Goal: Task Accomplishment & Management: Complete application form

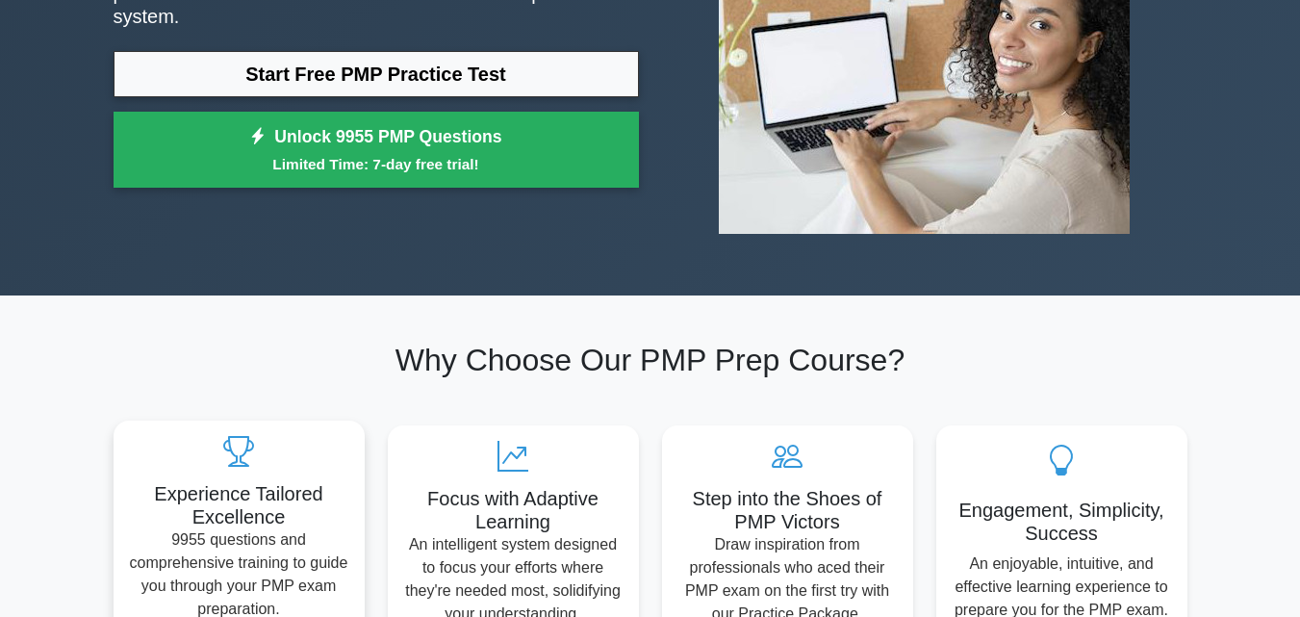
scroll to position [126, 0]
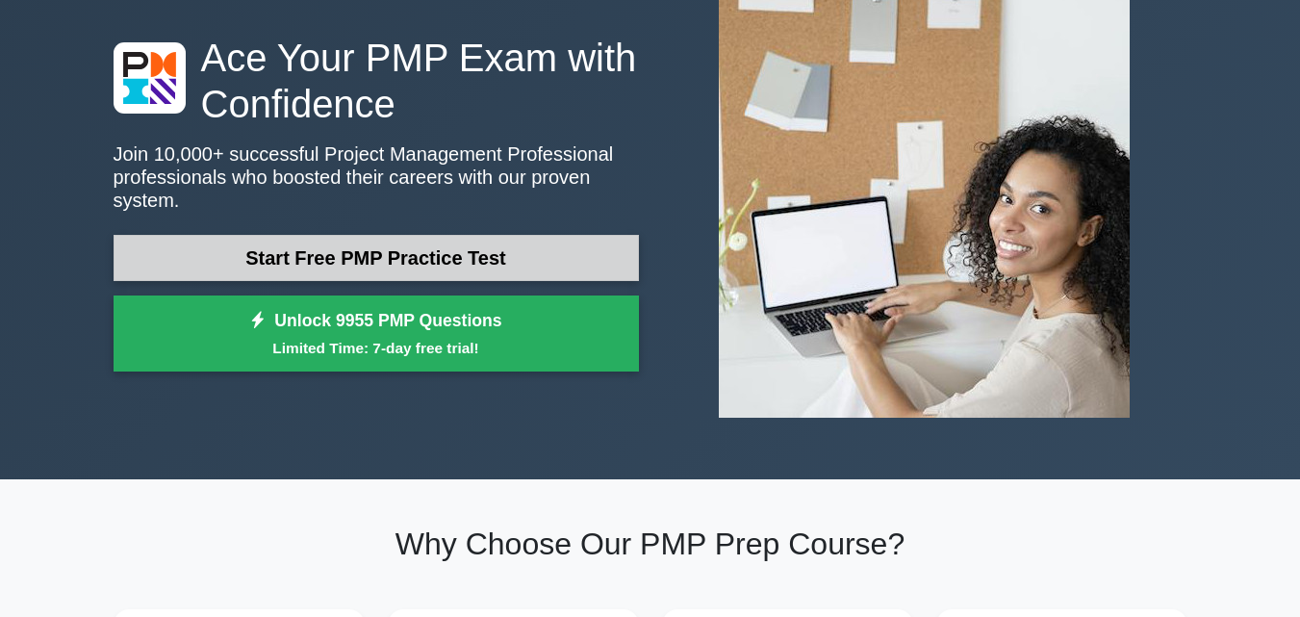
click at [198, 242] on link "Start Free PMP Practice Test" at bounding box center [376, 258] width 525 height 46
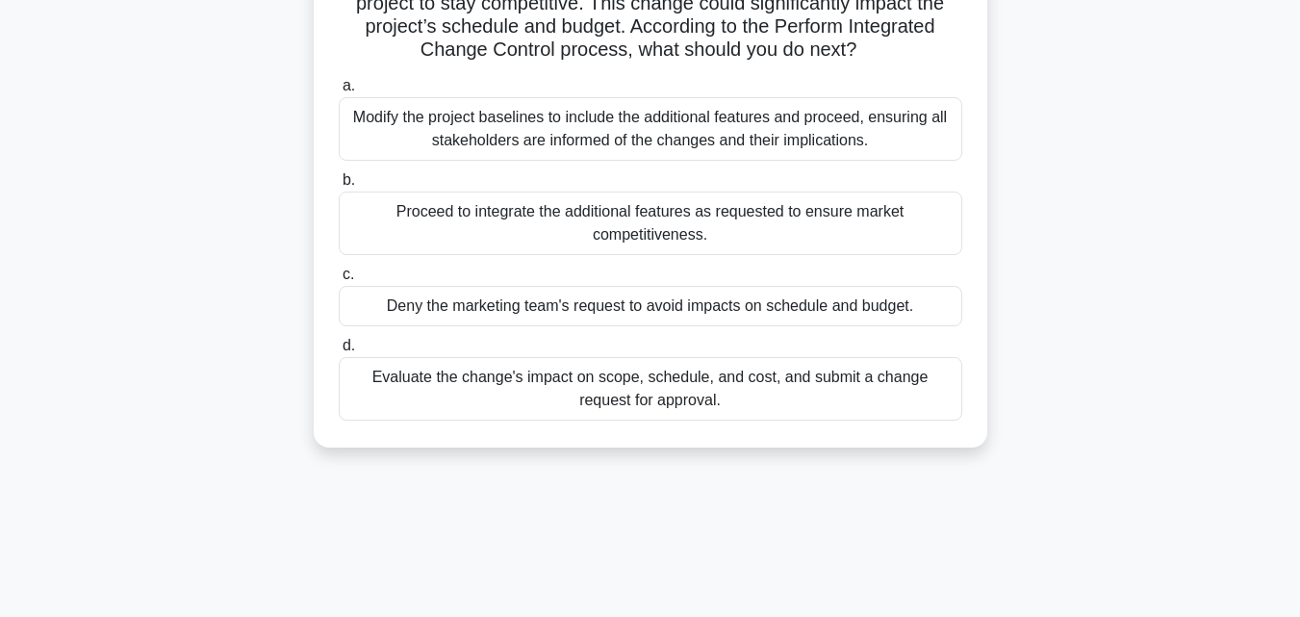
scroll to position [289, 0]
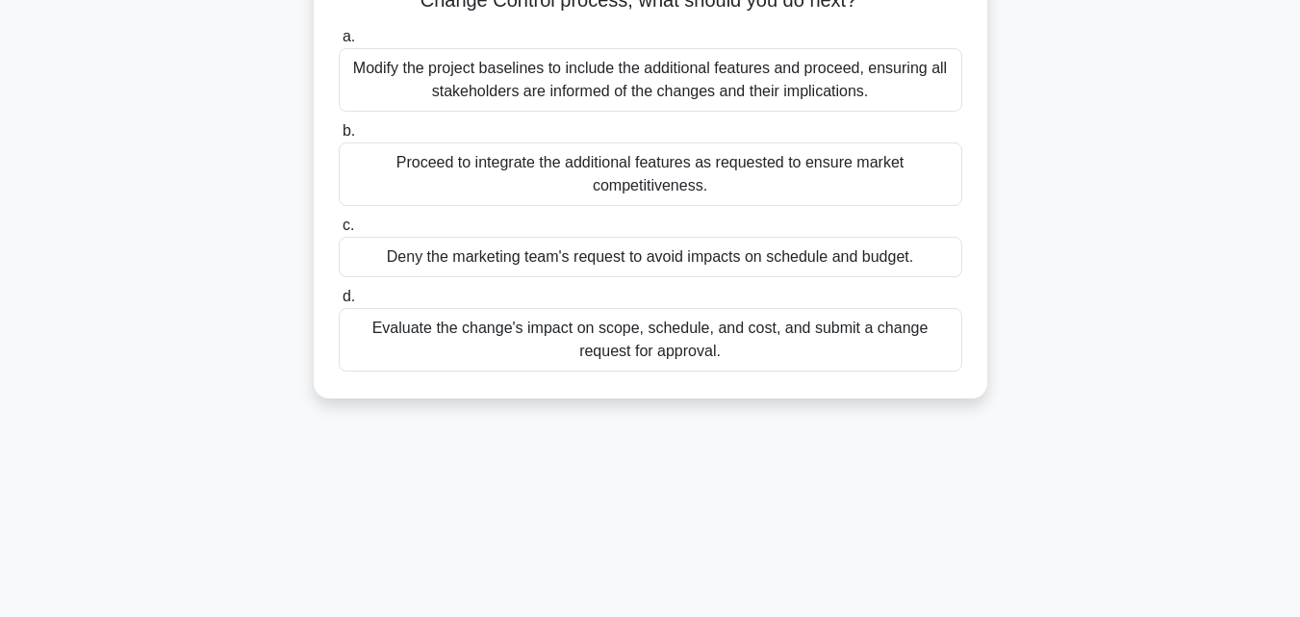
click at [456, 338] on div "Evaluate the change's impact on scope, schedule, and cost, and submit a change …" at bounding box center [650, 340] width 623 height 64
click at [339, 303] on input "d. Evaluate the change's impact on scope, schedule, and cost, and submit a chan…" at bounding box center [339, 297] width 0 height 13
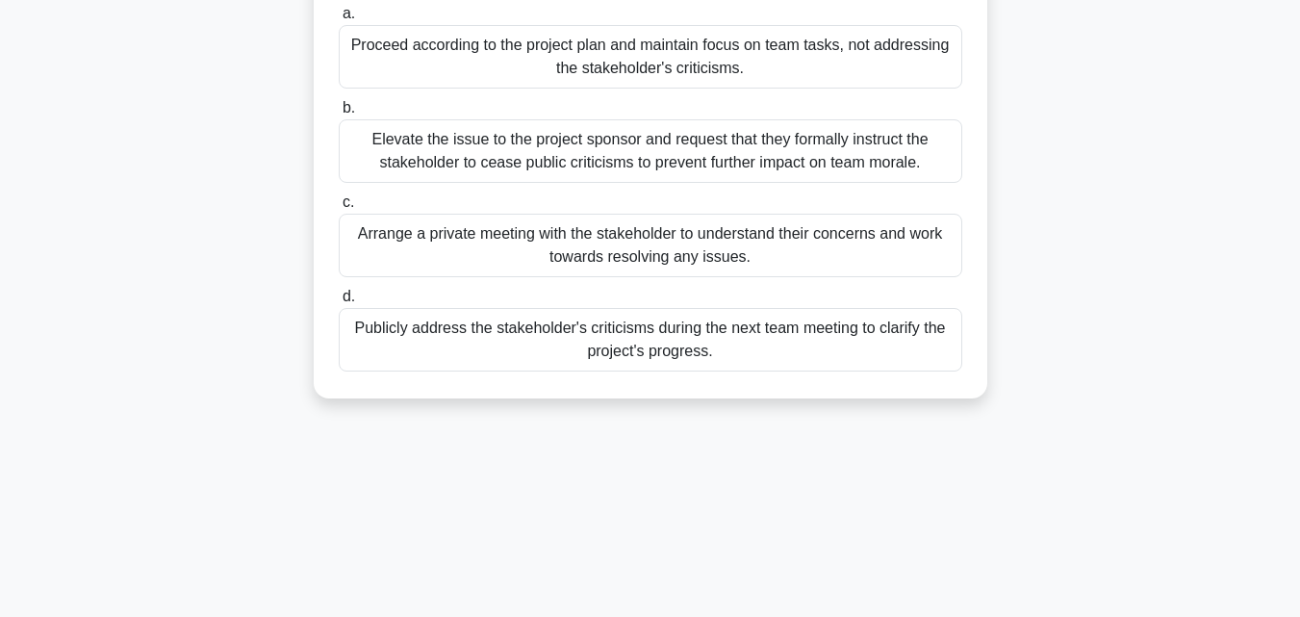
click at [396, 161] on div "Elevate the issue to the project sponsor and request that they formally instruc…" at bounding box center [650, 151] width 623 height 64
click at [339, 114] on input "b. Elevate the issue to the project sponsor and request that they formally inst…" at bounding box center [339, 108] width 0 height 13
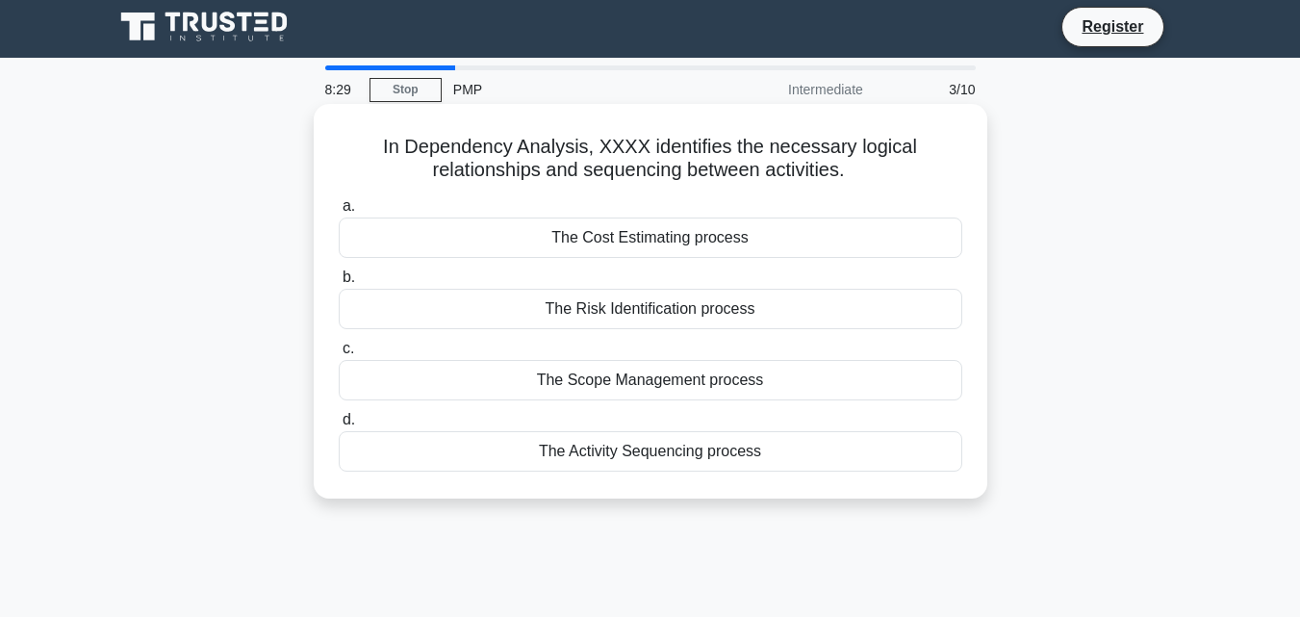
scroll to position [0, 0]
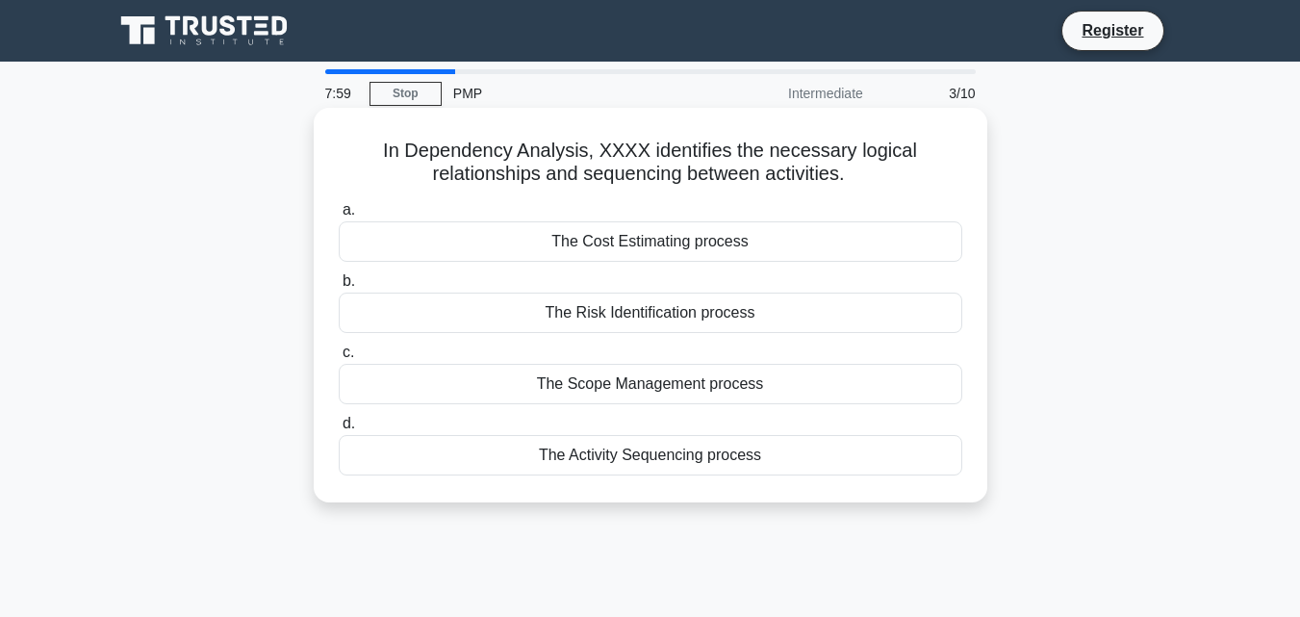
click at [618, 394] on div "The Scope Management process" at bounding box center [650, 384] width 623 height 40
click at [339, 359] on input "c. The Scope Management process" at bounding box center [339, 352] width 0 height 13
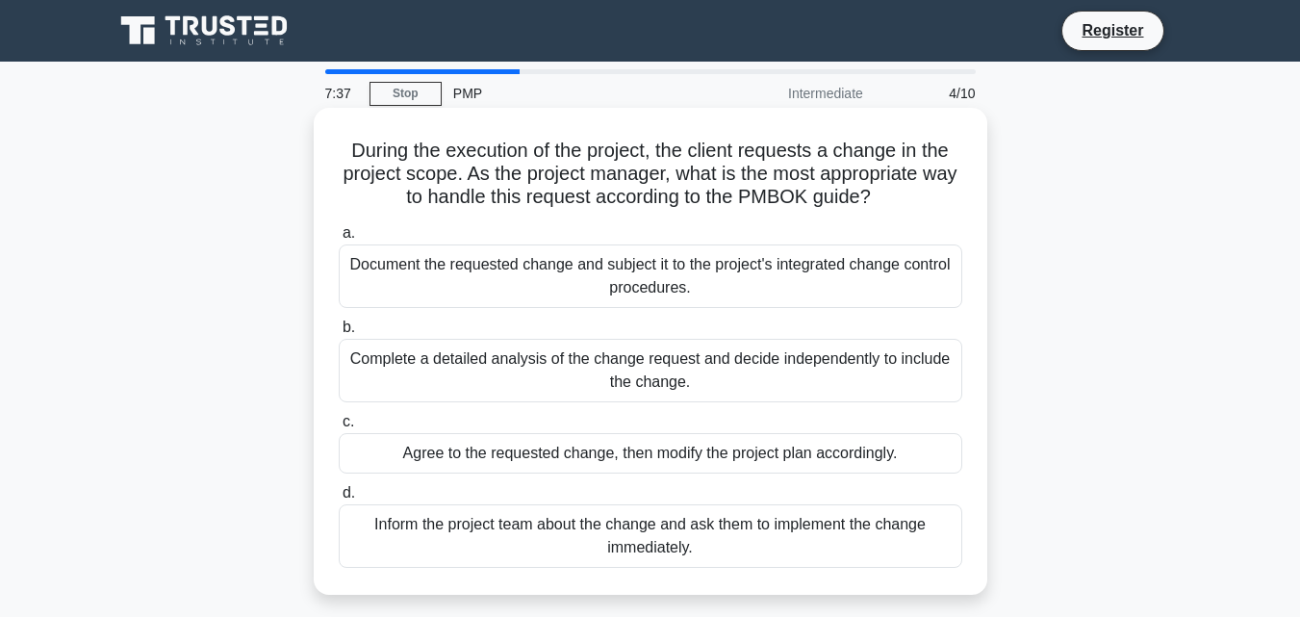
click at [358, 272] on div "Document the requested change and subject it to the project's integrated change…" at bounding box center [650, 276] width 623 height 64
click at [339, 240] on input "a. Document the requested change and subject it to the project's integrated cha…" at bounding box center [339, 233] width 0 height 13
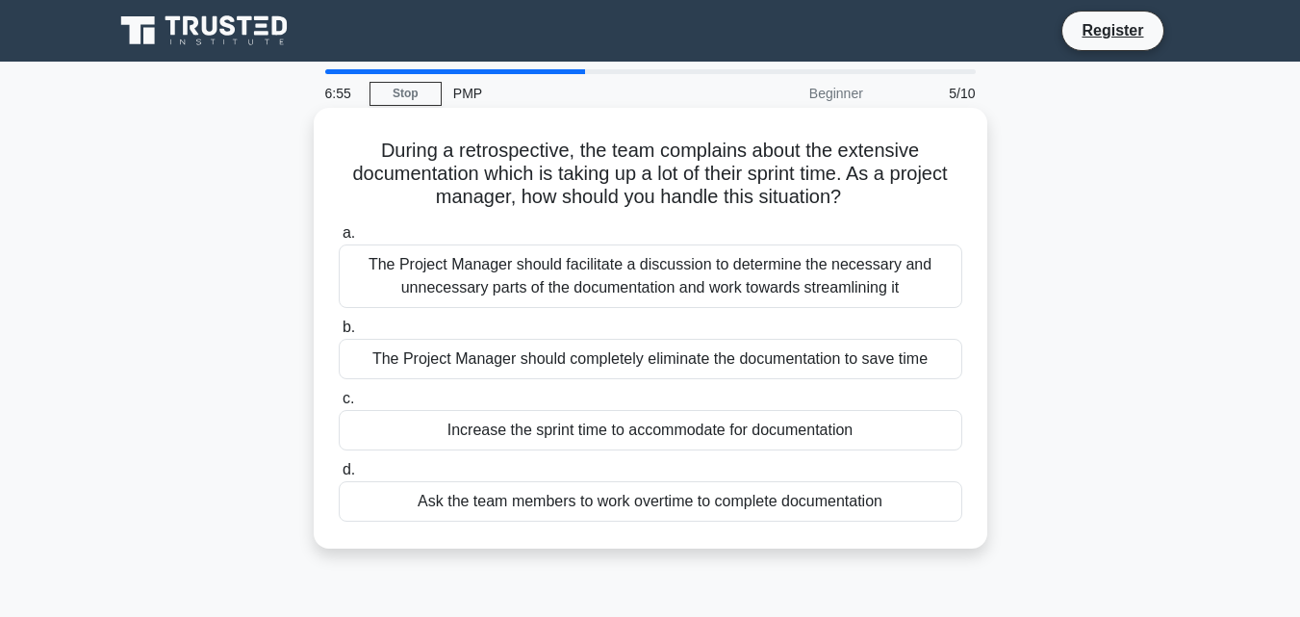
click at [495, 278] on div "The Project Manager should facilitate a discussion to determine the necessary a…" at bounding box center [650, 276] width 623 height 64
click at [339, 240] on input "a. The Project Manager should facilitate a discussion to determine the necessar…" at bounding box center [339, 233] width 0 height 13
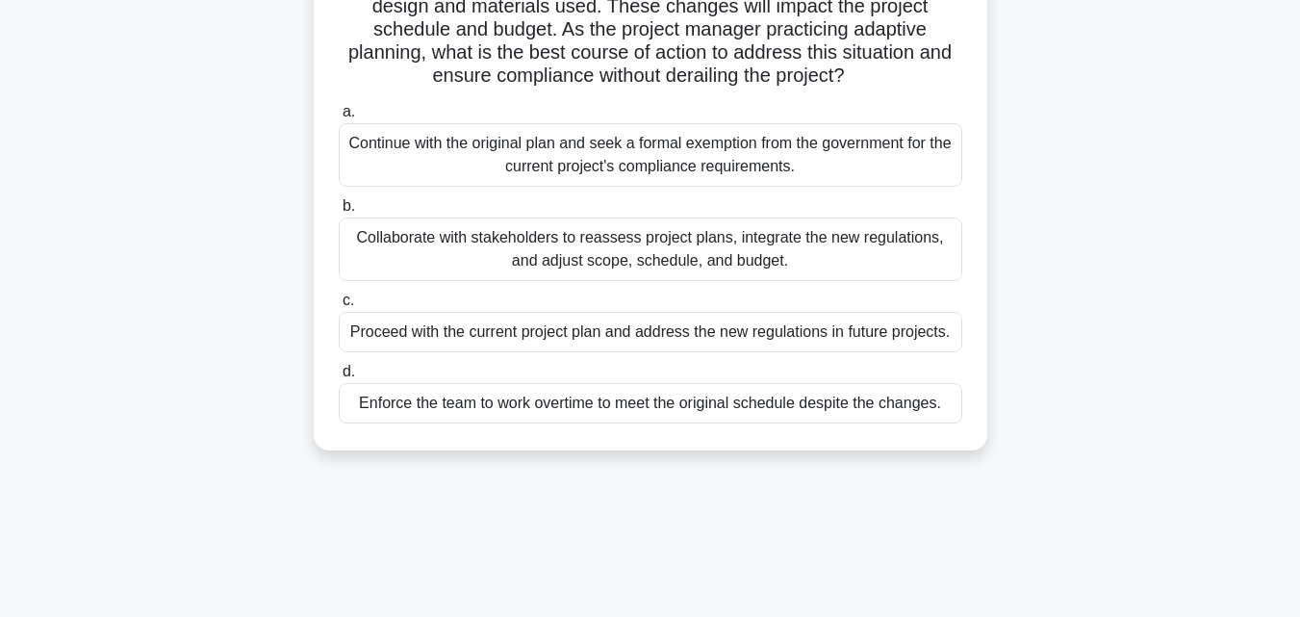
scroll to position [192, 0]
click at [391, 243] on div "Collaborate with stakeholders to reassess project plans, integrate the new regu…" at bounding box center [650, 248] width 623 height 64
click at [339, 211] on input "b. Collaborate with stakeholders to reassess project plans, integrate the new r…" at bounding box center [339, 204] width 0 height 13
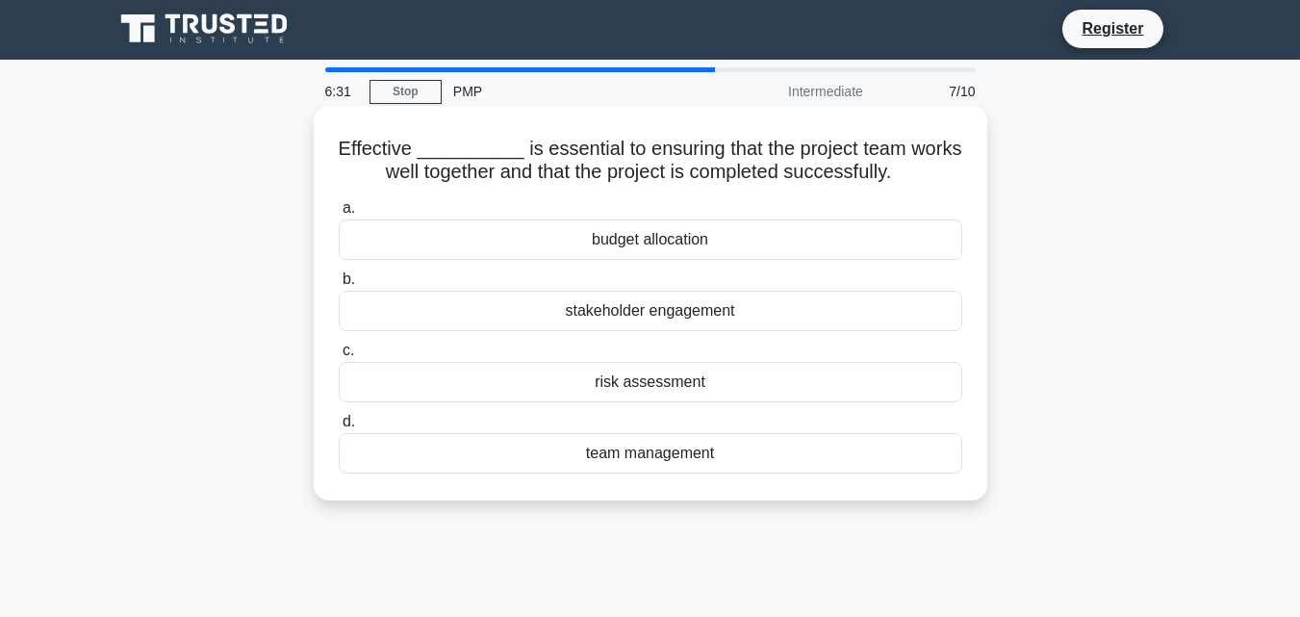
scroll to position [0, 0]
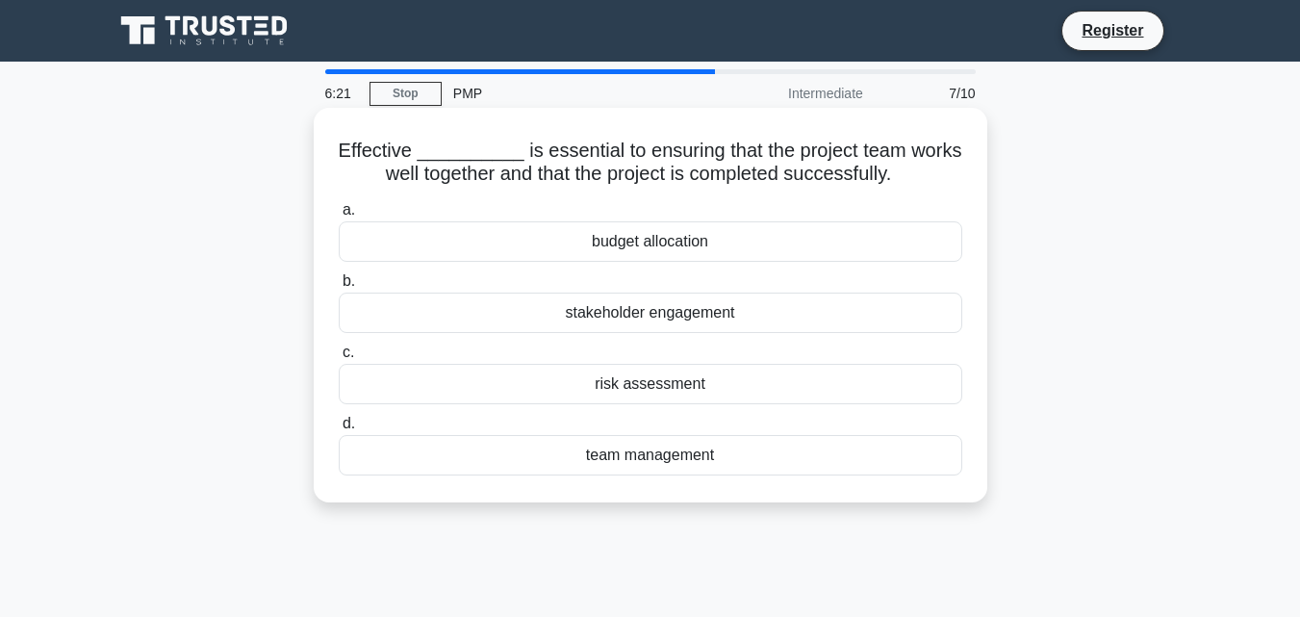
click at [611, 450] on div "team management" at bounding box center [650, 455] width 623 height 40
click at [339, 430] on input "d. team management" at bounding box center [339, 424] width 0 height 13
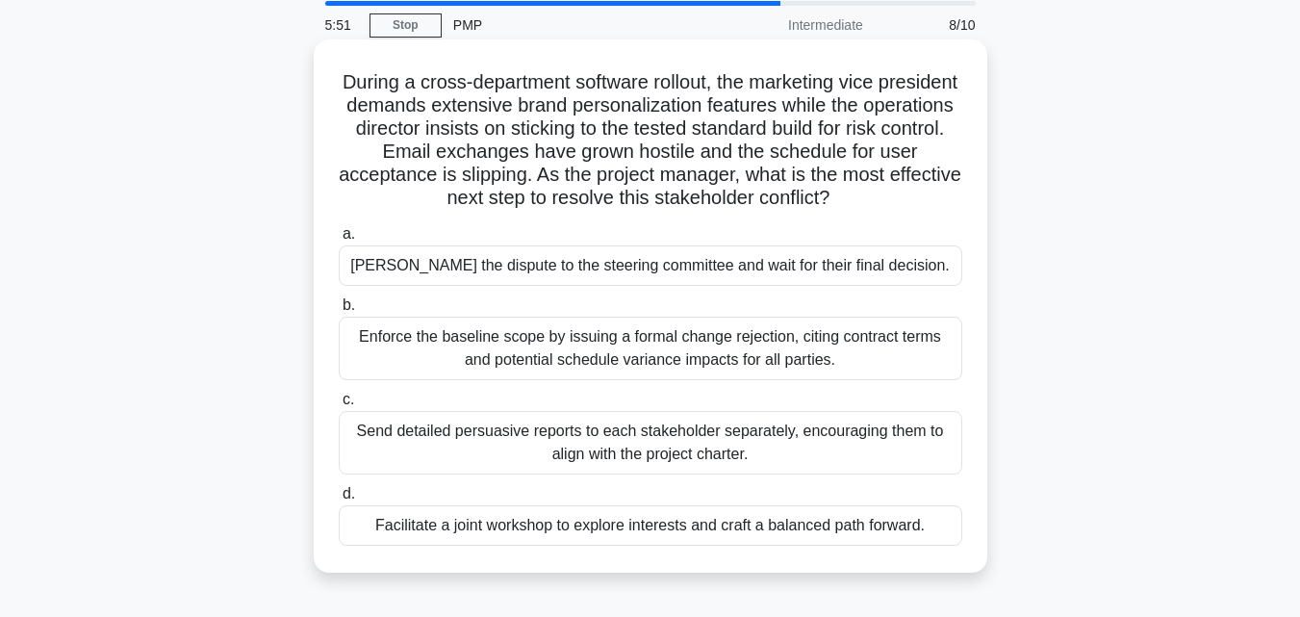
scroll to position [192, 0]
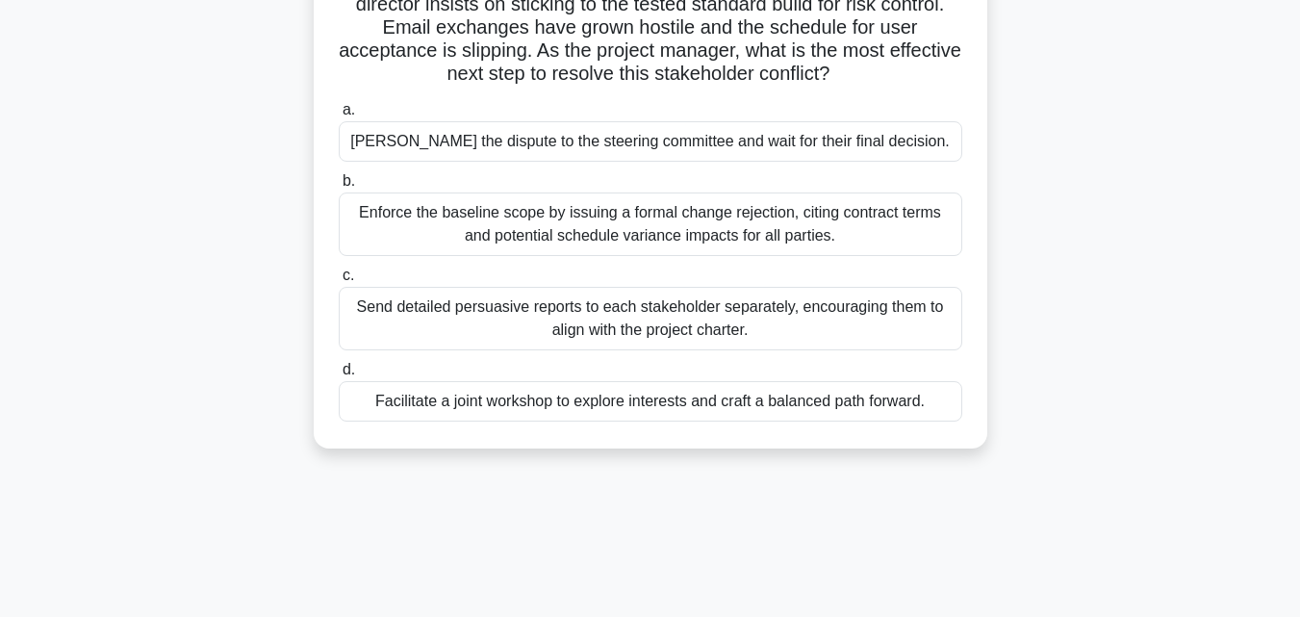
click at [574, 408] on div "Facilitate a joint workshop to explore interests and craft a balanced path forw…" at bounding box center [650, 401] width 623 height 40
click at [339, 376] on input "d. Facilitate a joint workshop to explore interests and craft a balanced path f…" at bounding box center [339, 370] width 0 height 13
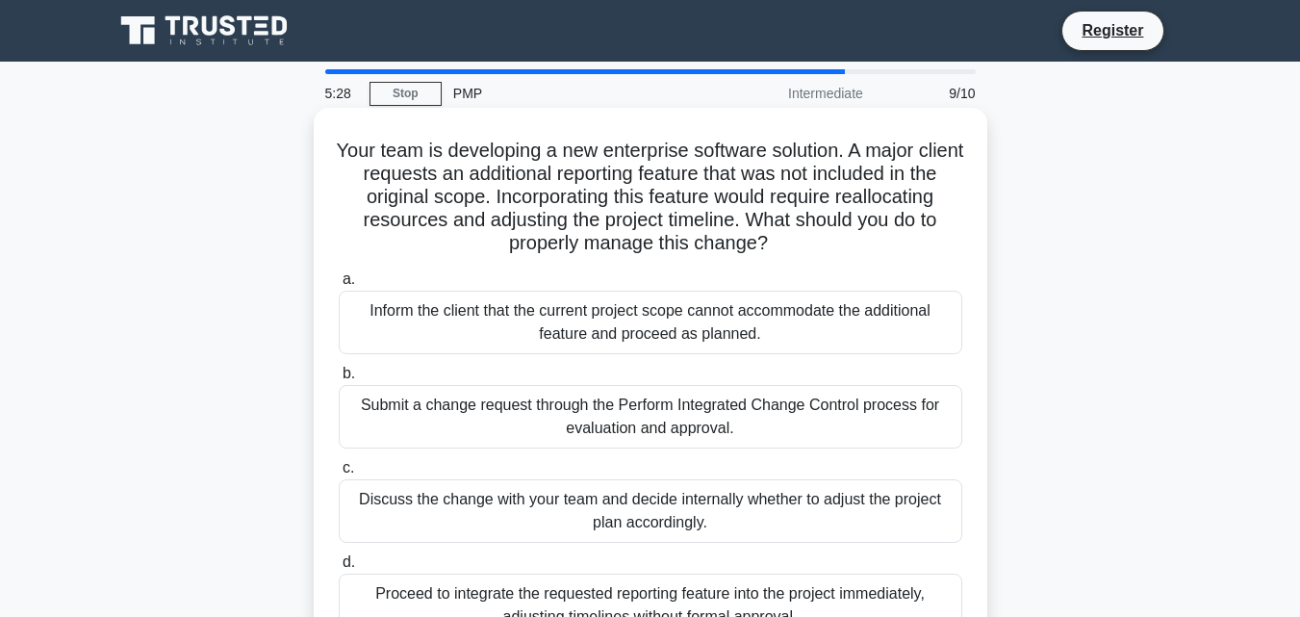
scroll to position [96, 0]
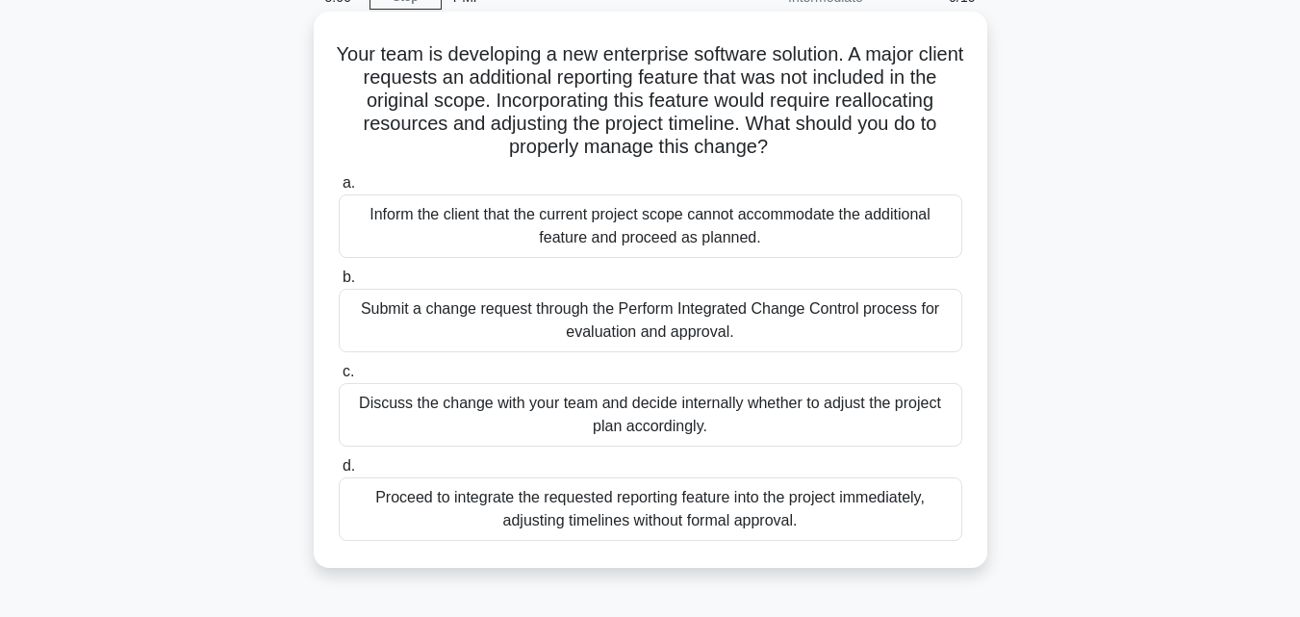
click at [445, 317] on div "Submit a change request through the Perform Integrated Change Control process f…" at bounding box center [650, 321] width 623 height 64
click at [339, 284] on input "b. Submit a change request through the Perform Integrated Change Control proces…" at bounding box center [339, 277] width 0 height 13
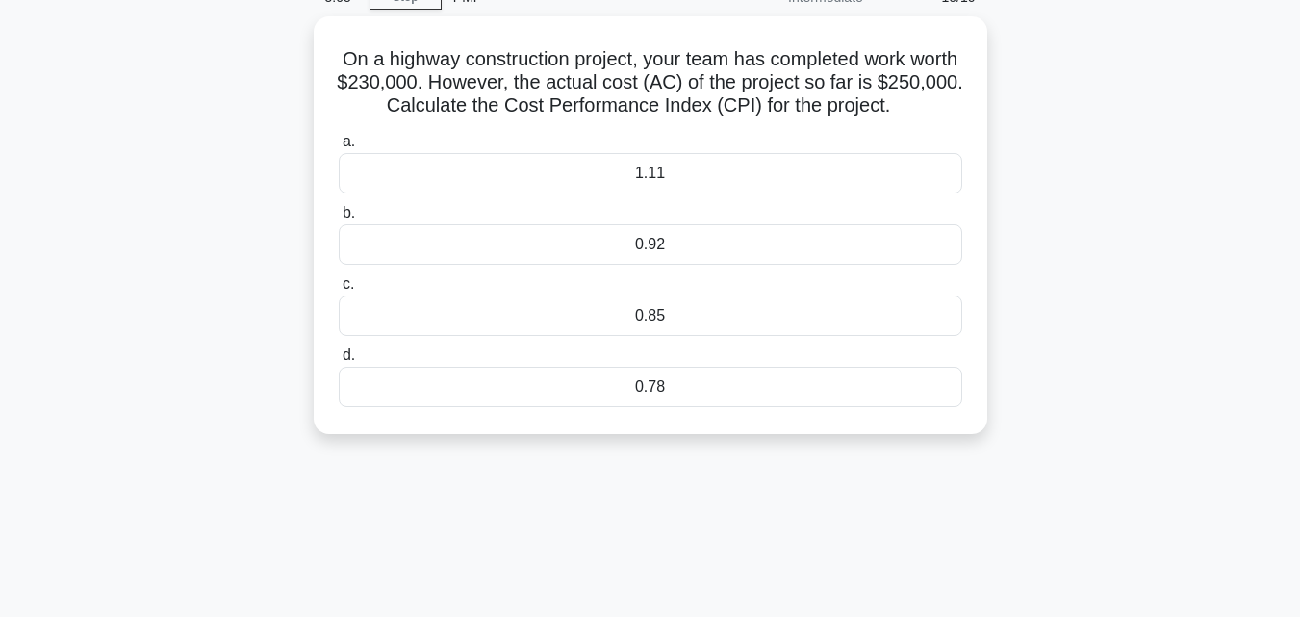
scroll to position [0, 0]
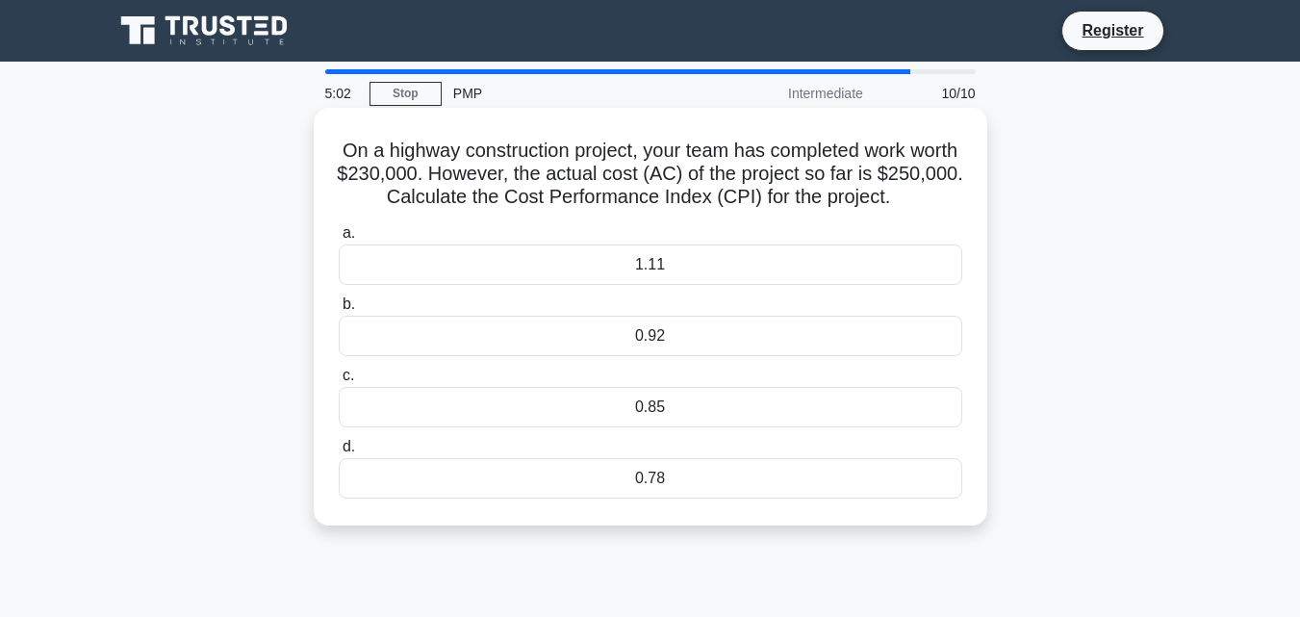
click at [496, 404] on div "0.85" at bounding box center [650, 407] width 623 height 40
click at [339, 382] on input "c. 0.85" at bounding box center [339, 375] width 0 height 13
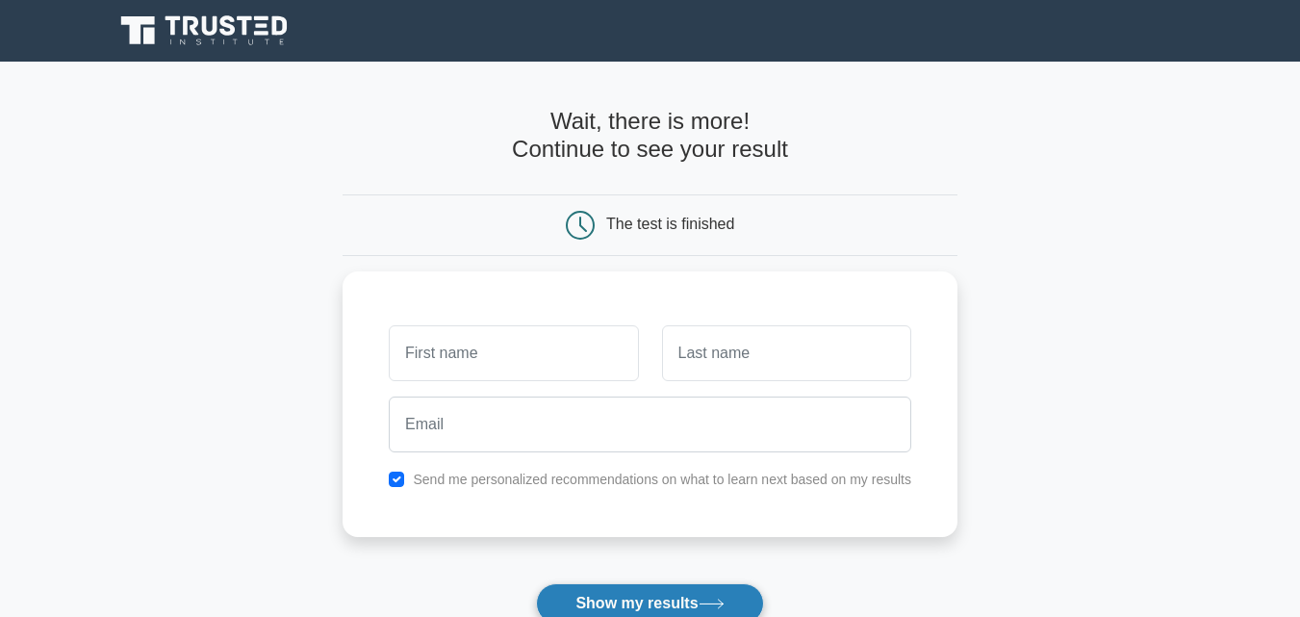
click at [641, 589] on button "Show my results" at bounding box center [649, 603] width 227 height 40
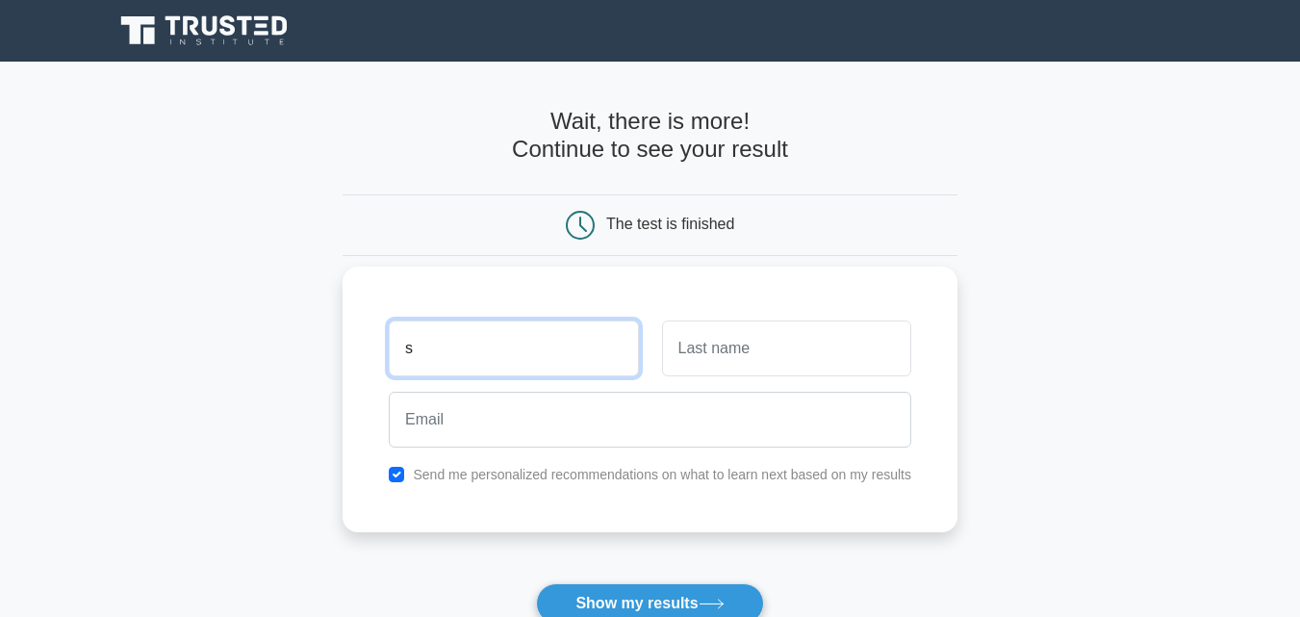
type input "SARAH"
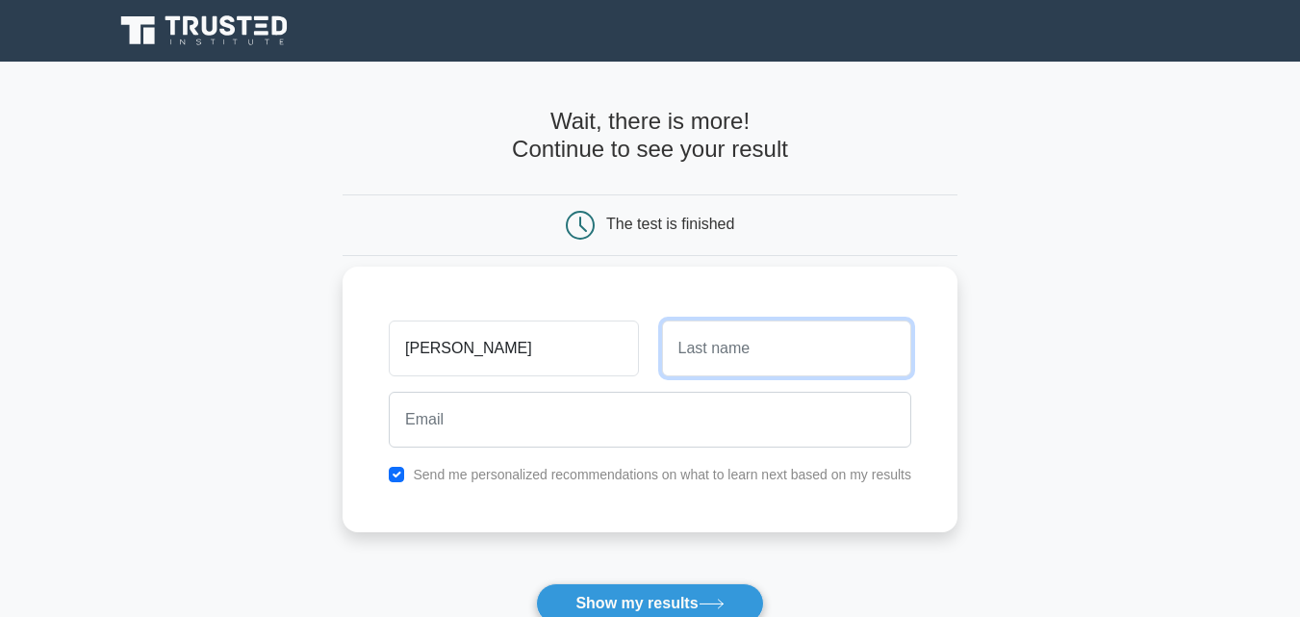
click at [729, 367] on input "text" at bounding box center [786, 348] width 249 height 56
type input "WAMBUA"
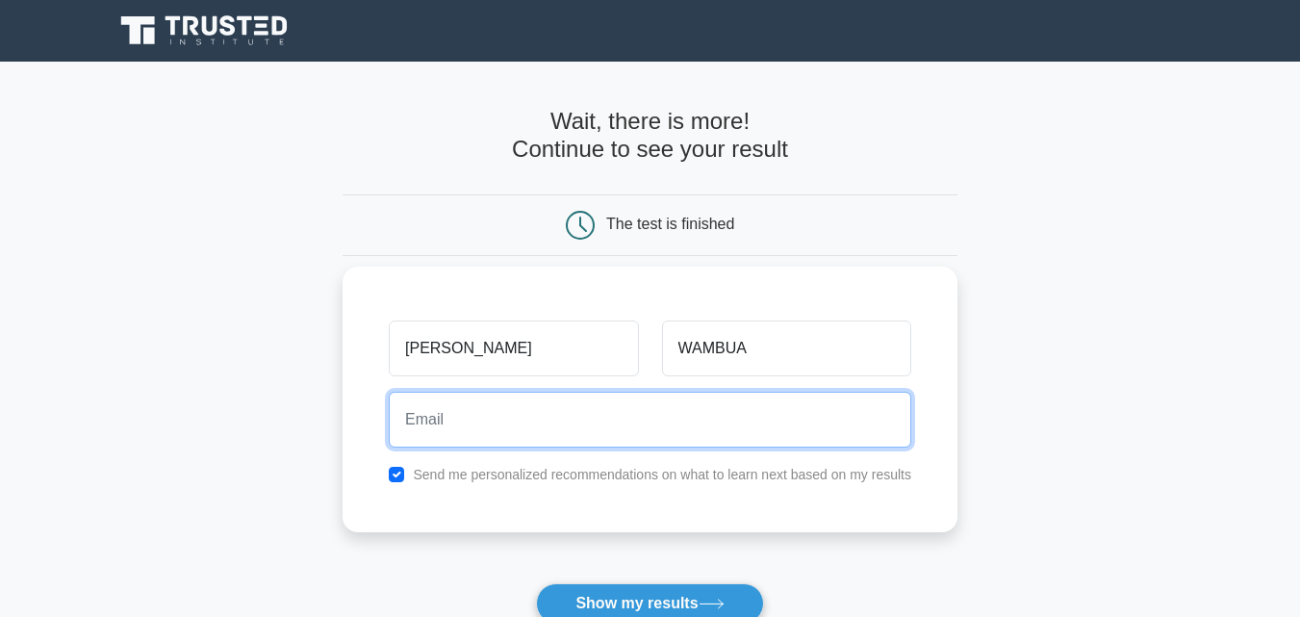
click at [619, 431] on input "email" at bounding box center [650, 420] width 522 height 56
type input "wambuasarah93@gmail.com"
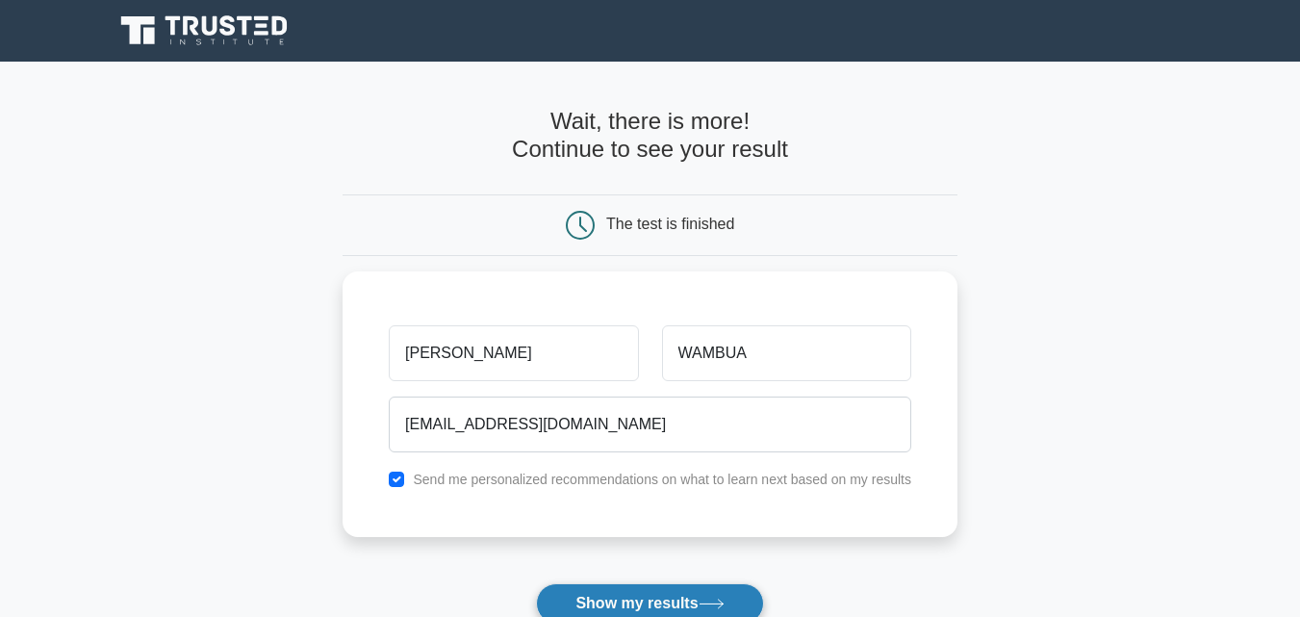
click at [613, 595] on button "Show my results" at bounding box center [649, 603] width 227 height 40
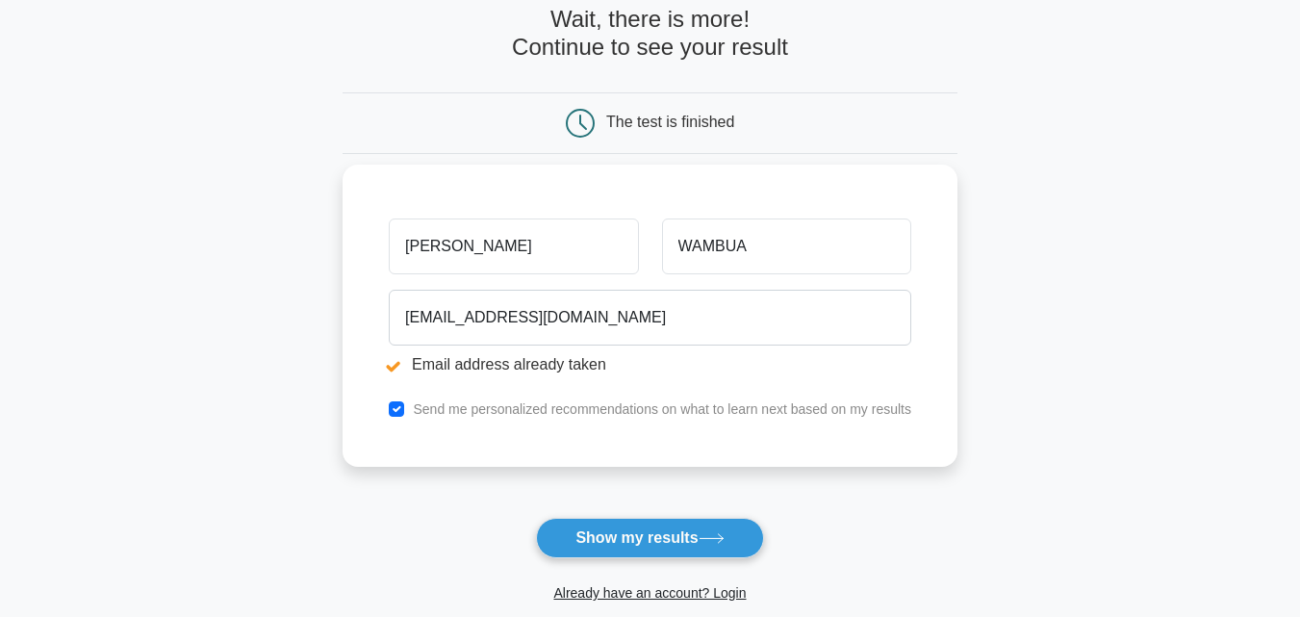
scroll to position [192, 0]
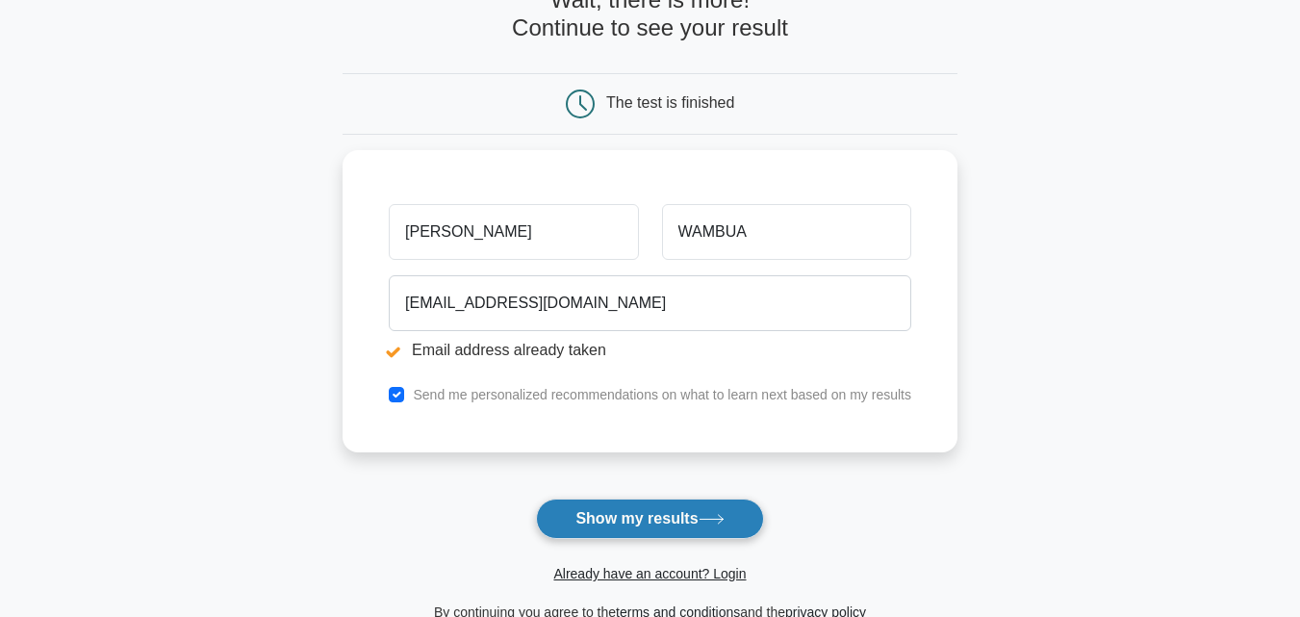
click at [595, 521] on button "Show my results" at bounding box center [649, 518] width 227 height 40
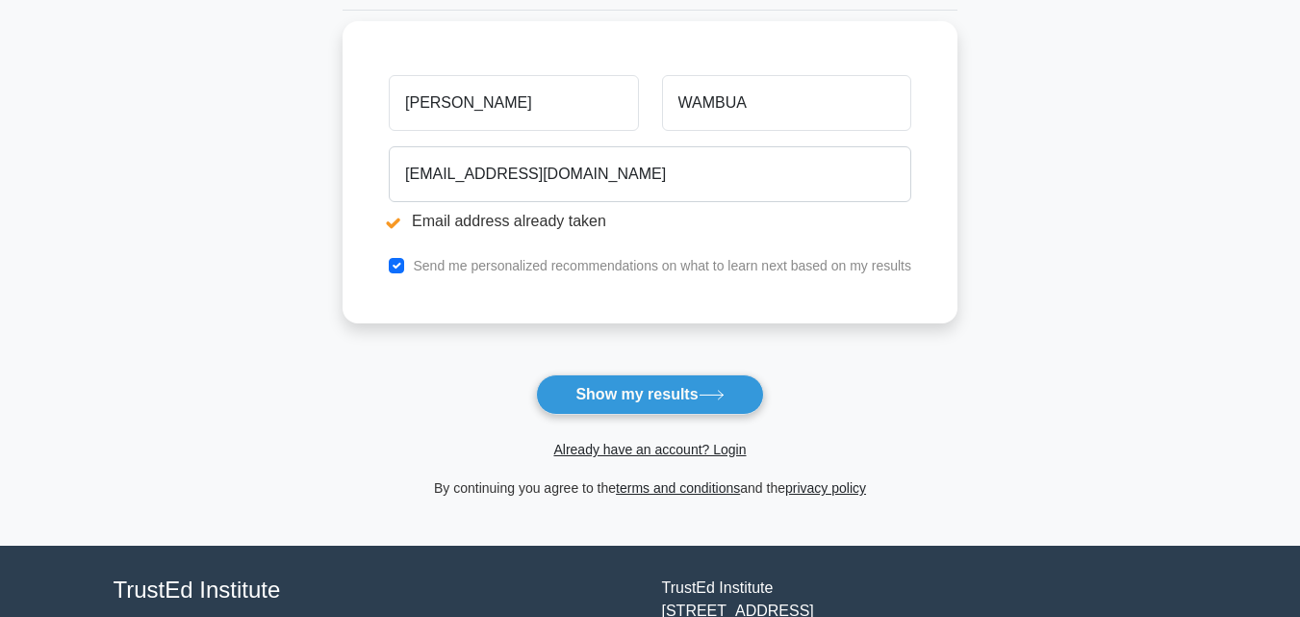
scroll to position [459, 0]
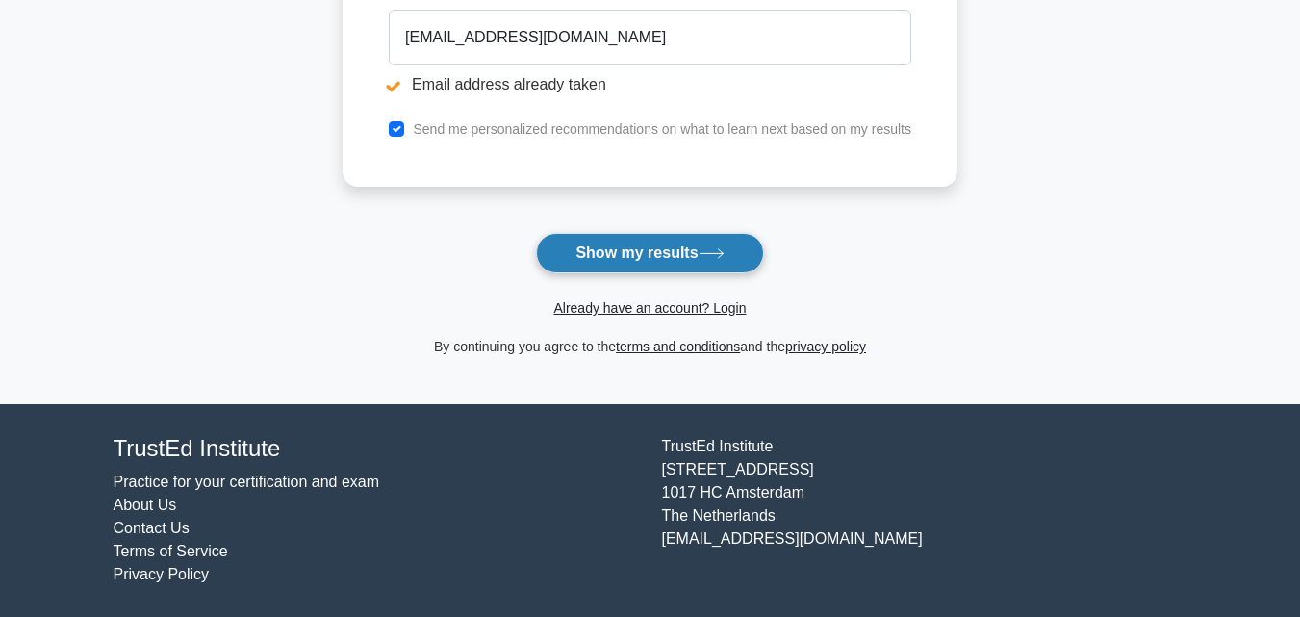
click at [588, 242] on button "Show my results" at bounding box center [649, 253] width 227 height 40
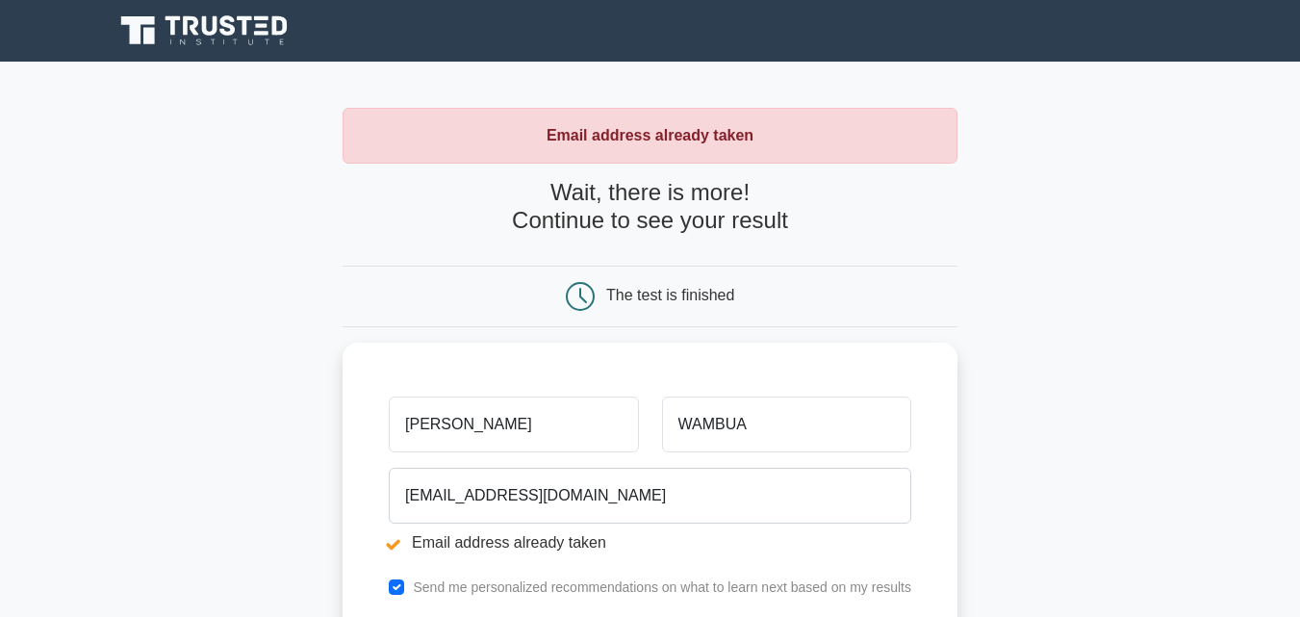
click at [587, 304] on icon at bounding box center [580, 296] width 29 height 29
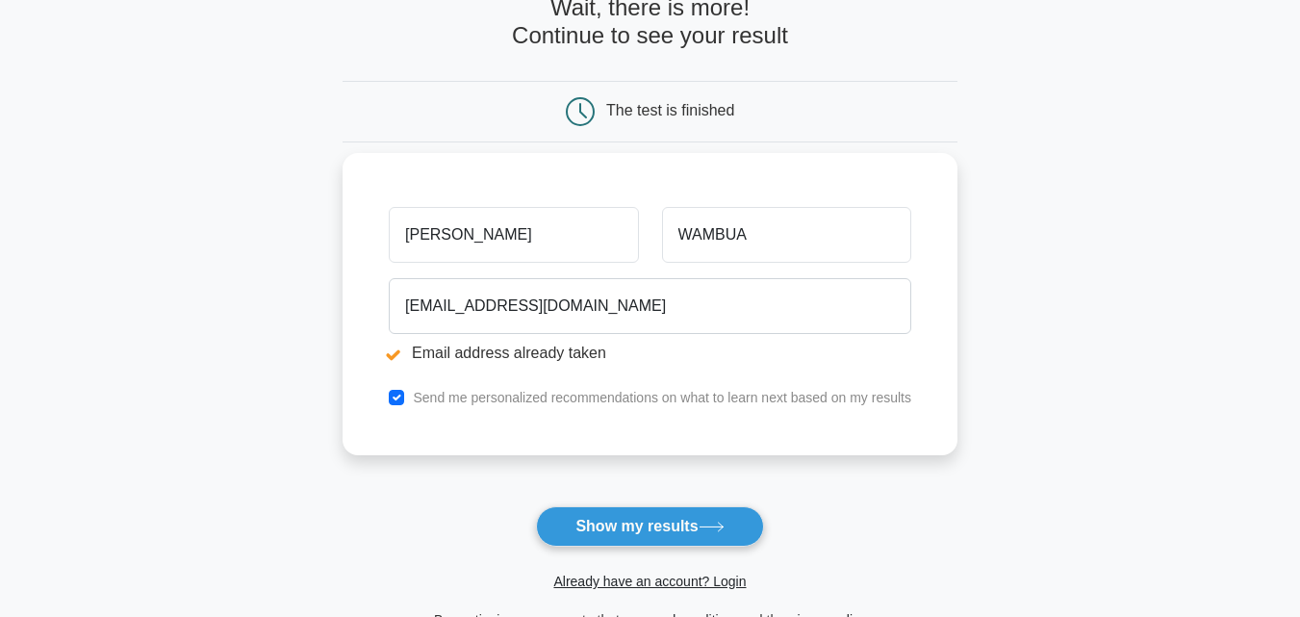
scroll to position [192, 0]
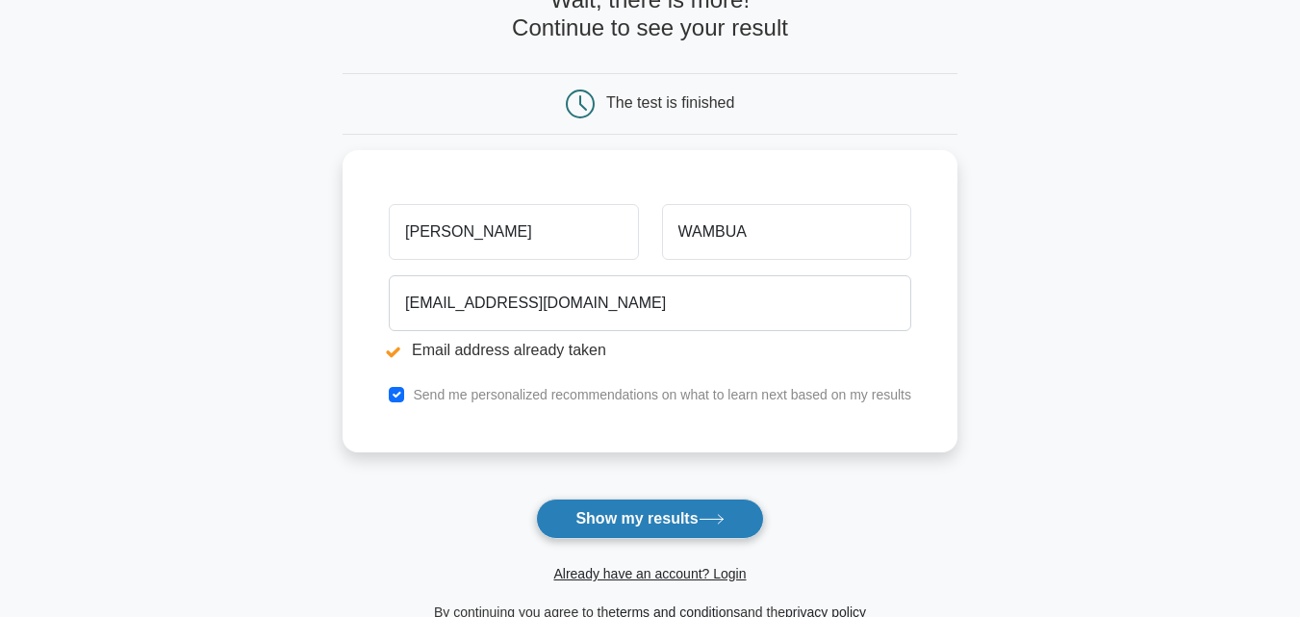
click at [601, 518] on button "Show my results" at bounding box center [649, 518] width 227 height 40
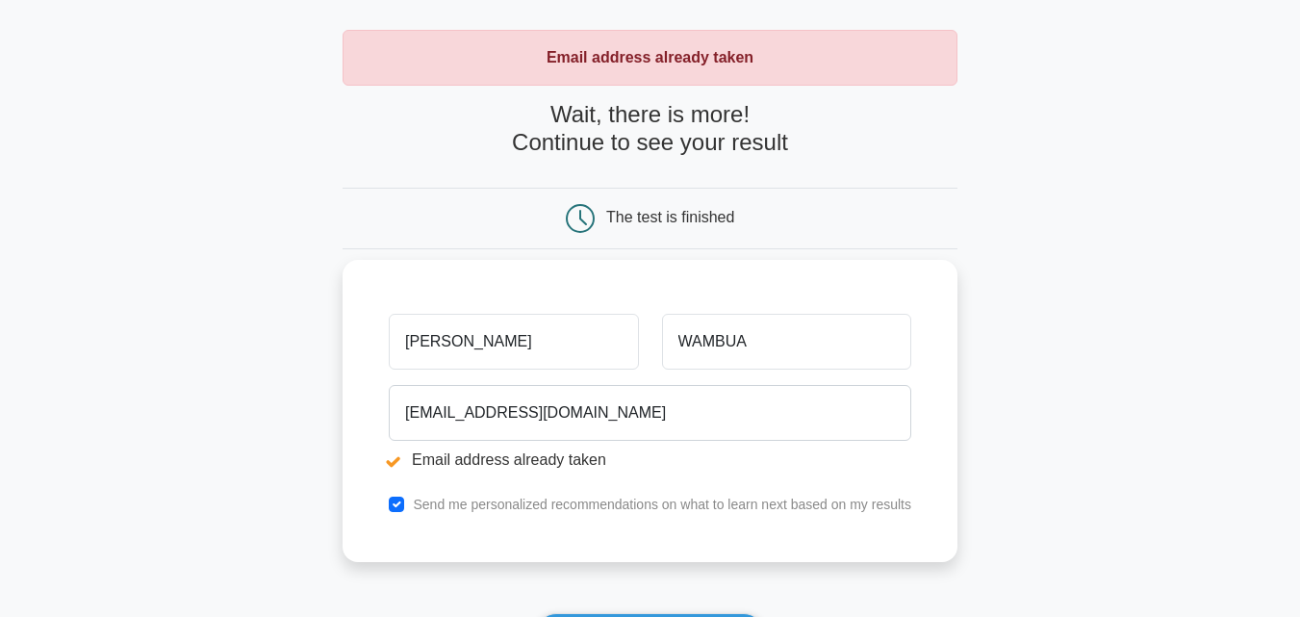
scroll to position [459, 0]
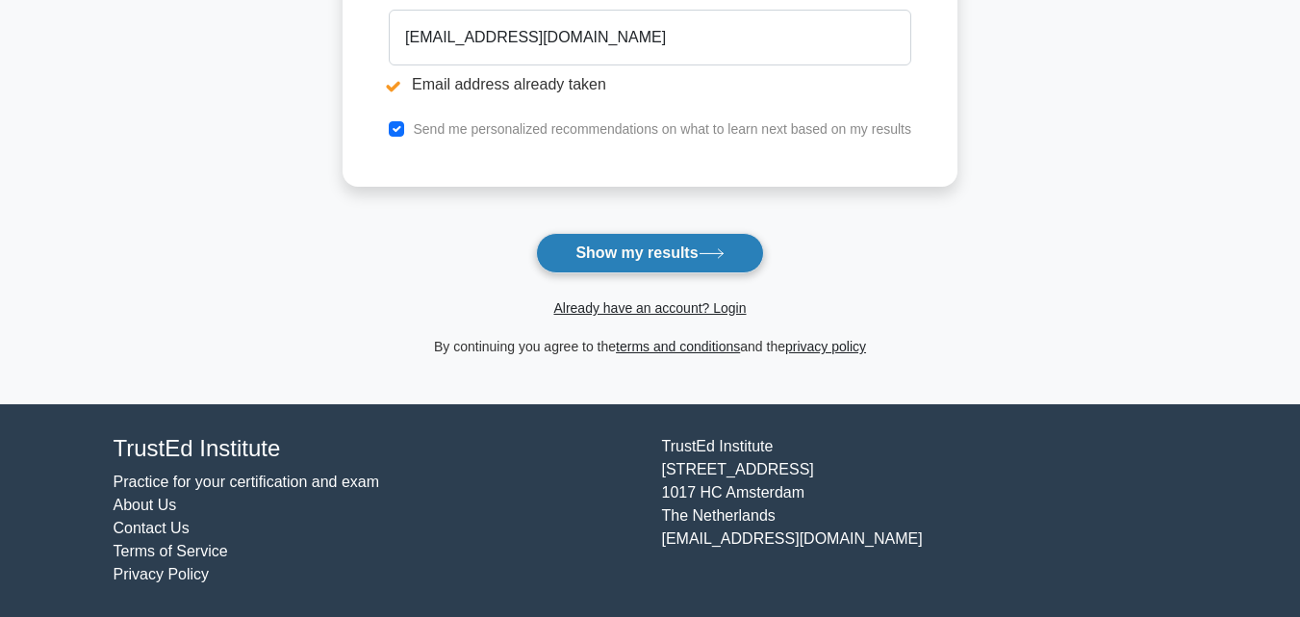
click at [611, 244] on button "Show my results" at bounding box center [649, 253] width 227 height 40
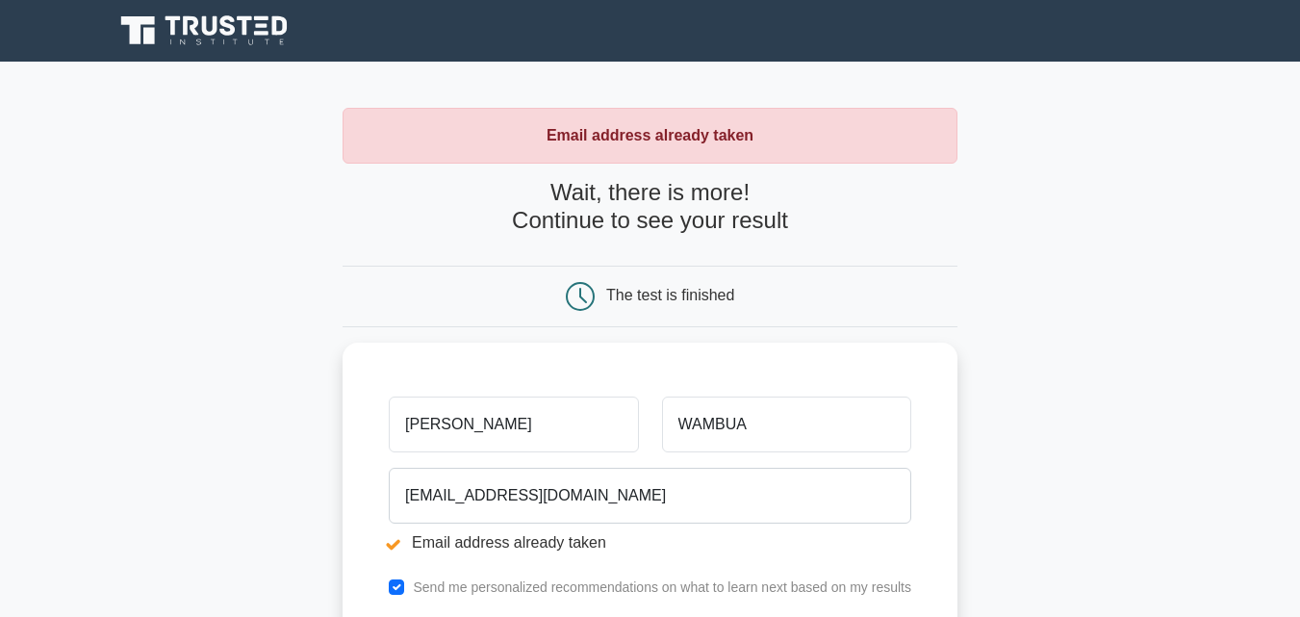
click at [621, 307] on div "The test is finished" at bounding box center [650, 296] width 410 height 29
click at [654, 215] on h4 "Wait, there is more! Continue to see your result" at bounding box center [650, 207] width 615 height 56
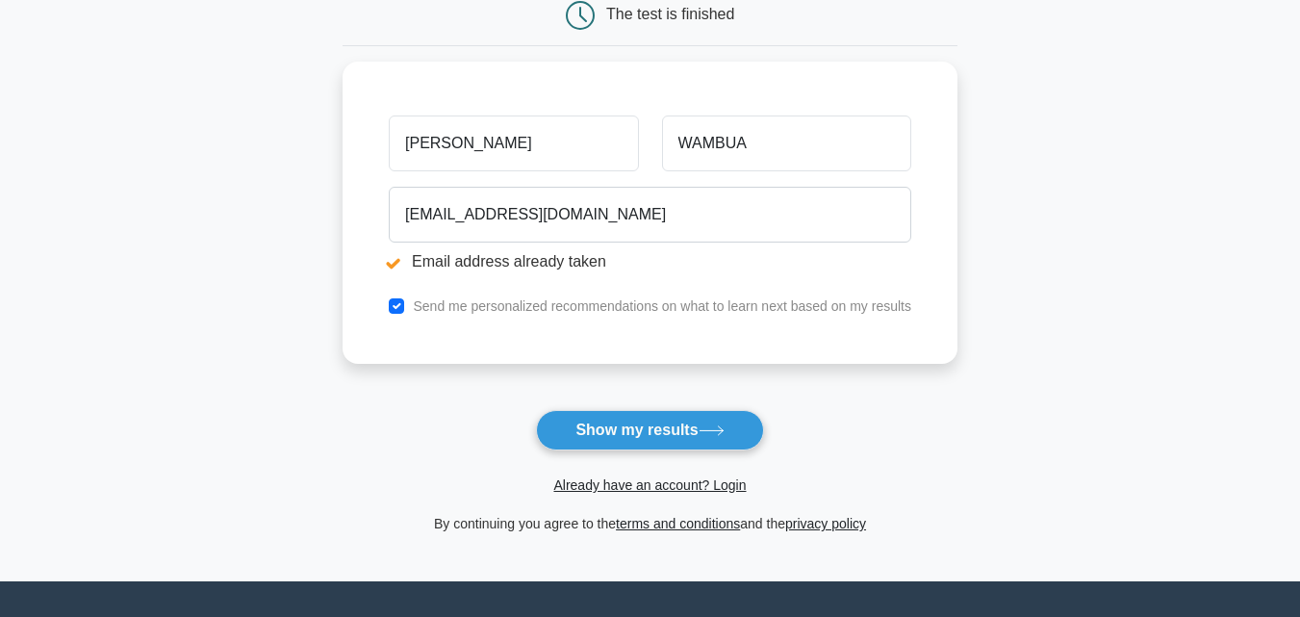
scroll to position [289, 0]
